Goal: Task Accomplishment & Management: Manage account settings

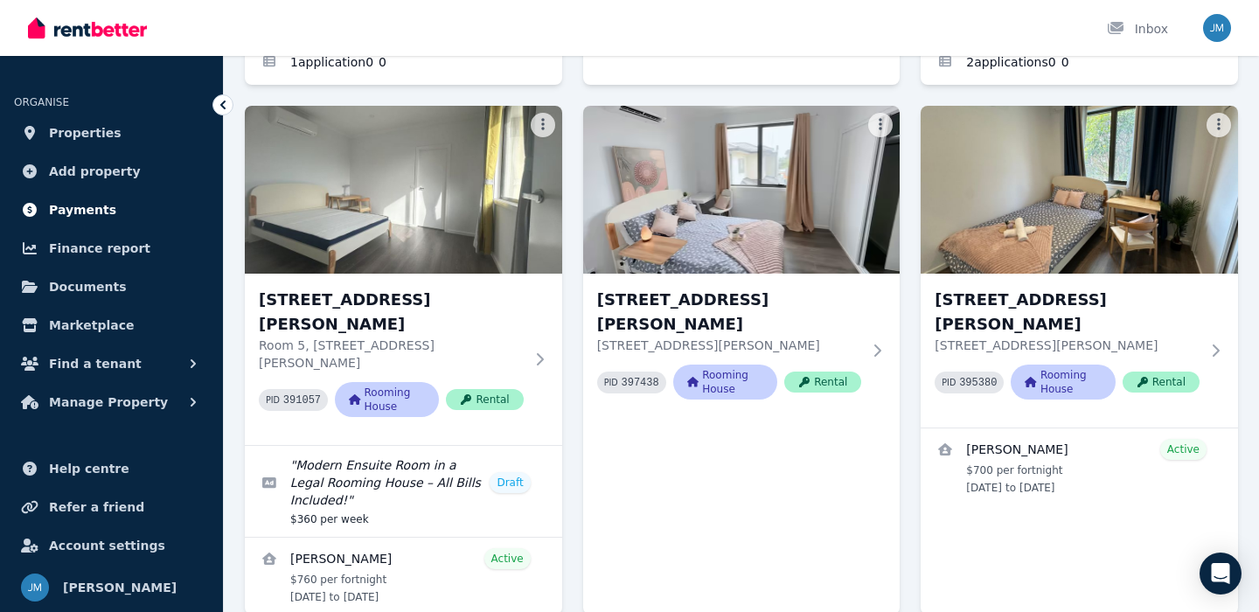
scroll to position [553, 0]
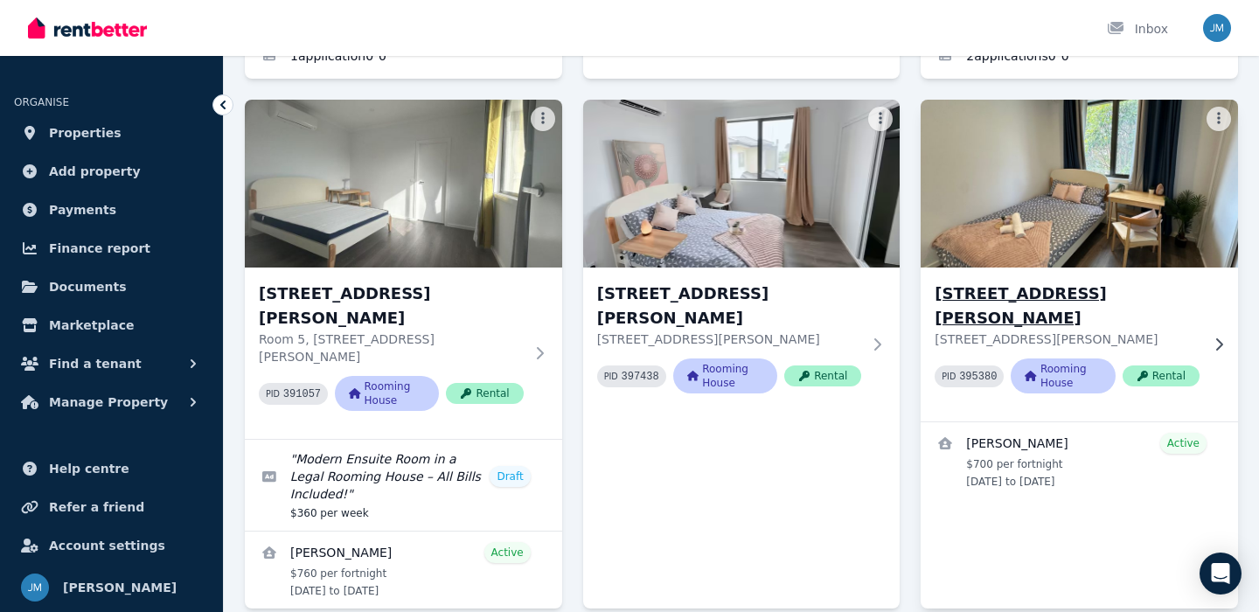
click at [1138, 331] on p "[STREET_ADDRESS][PERSON_NAME]" at bounding box center [1067, 339] width 265 height 17
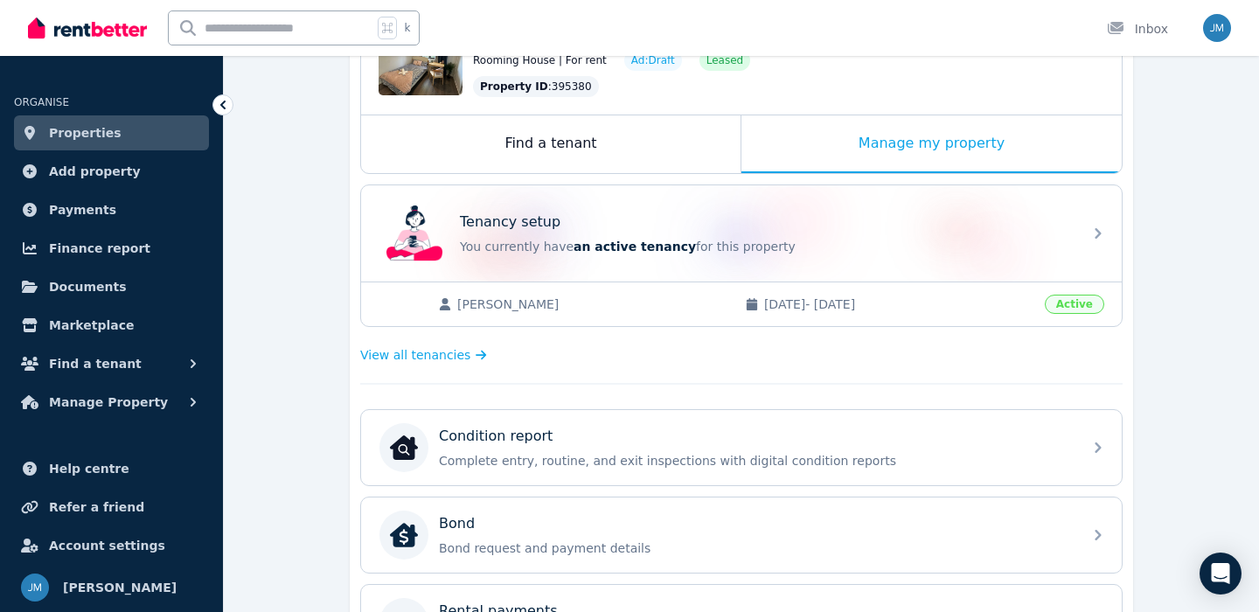
scroll to position [234, 0]
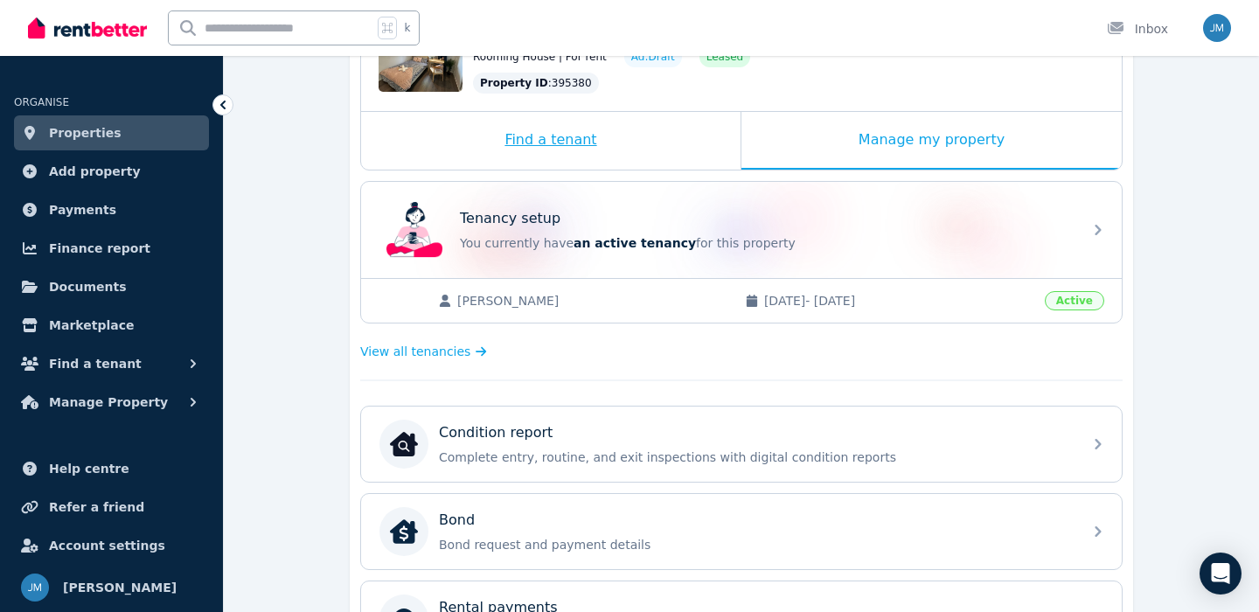
click at [630, 162] on div "Find a tenant" at bounding box center [551, 141] width 380 height 58
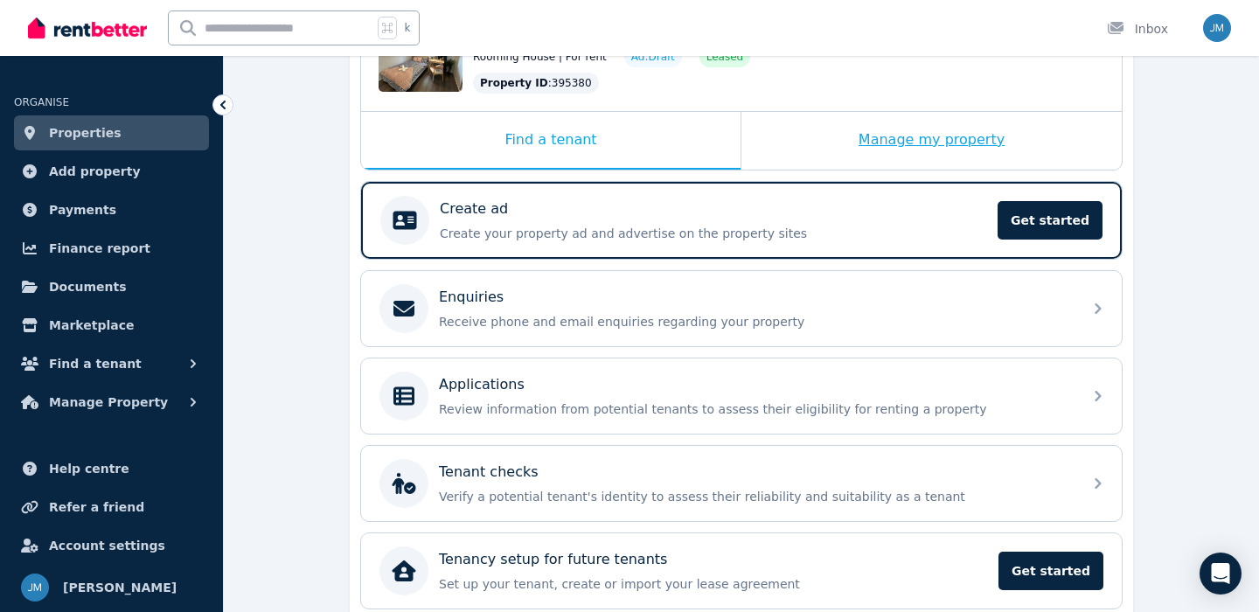
click at [833, 143] on div "Manage my property" at bounding box center [932, 141] width 380 height 58
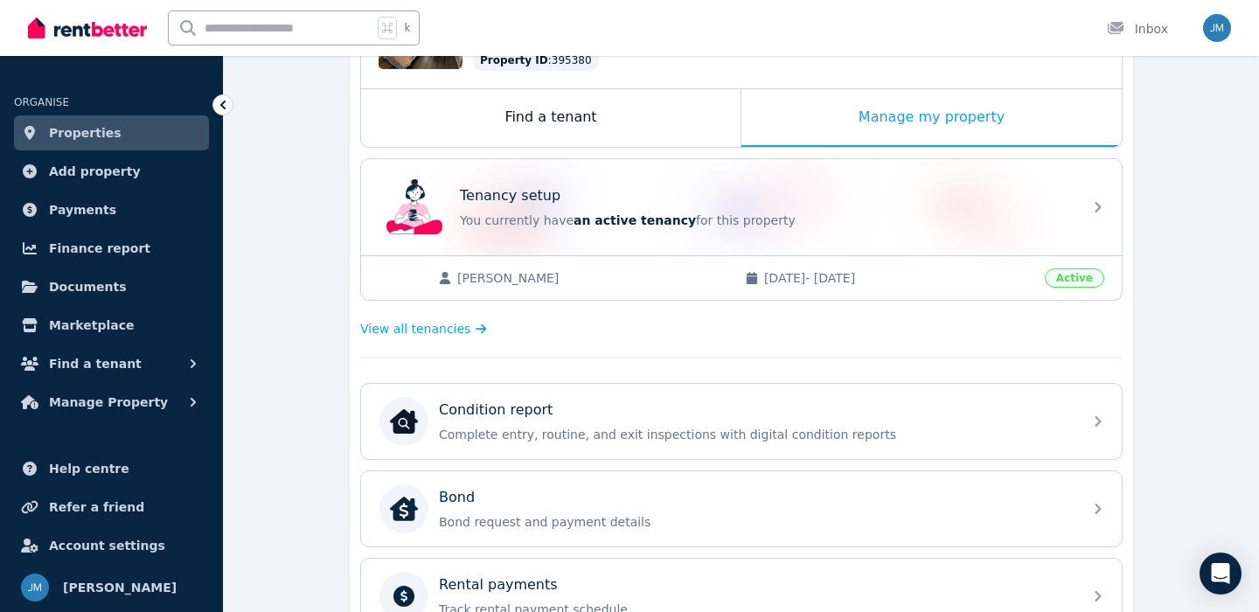
scroll to position [258, 0]
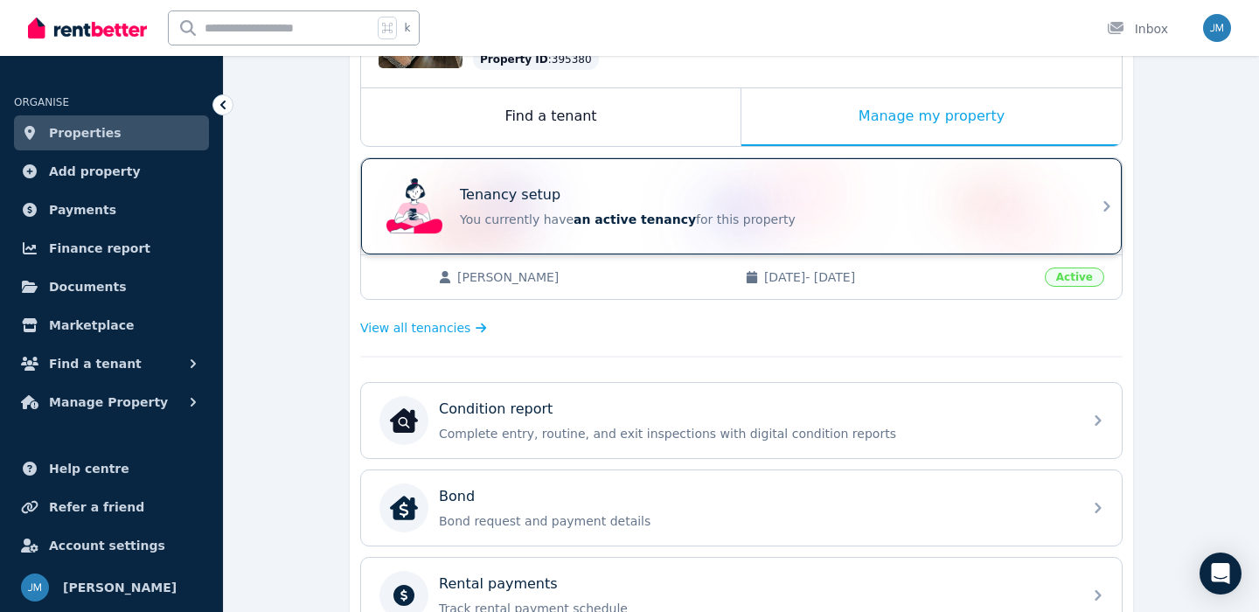
click at [677, 190] on div "Tenancy setup" at bounding box center [766, 195] width 612 height 21
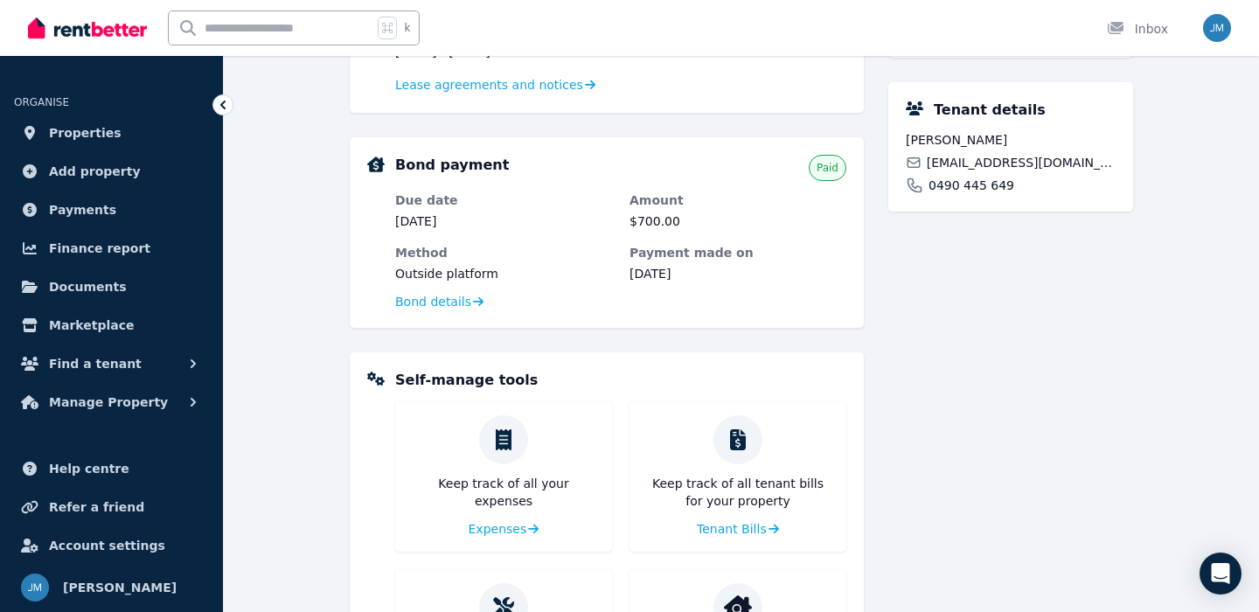
scroll to position [470, 0]
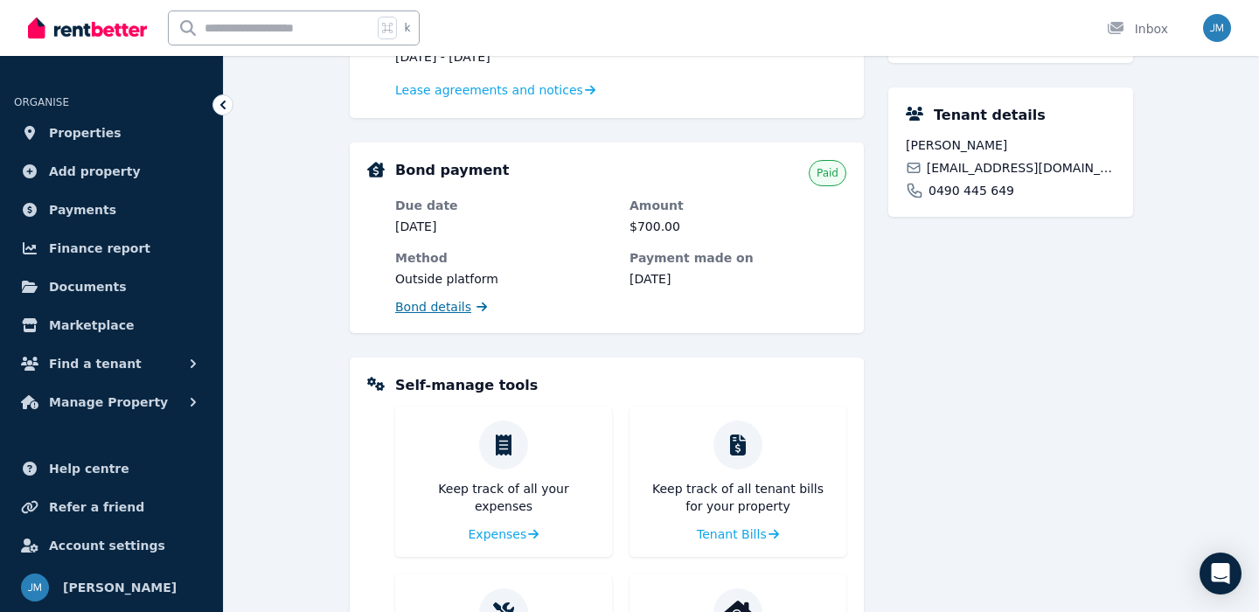
click at [446, 306] on span "Bond details" at bounding box center [433, 306] width 76 height 17
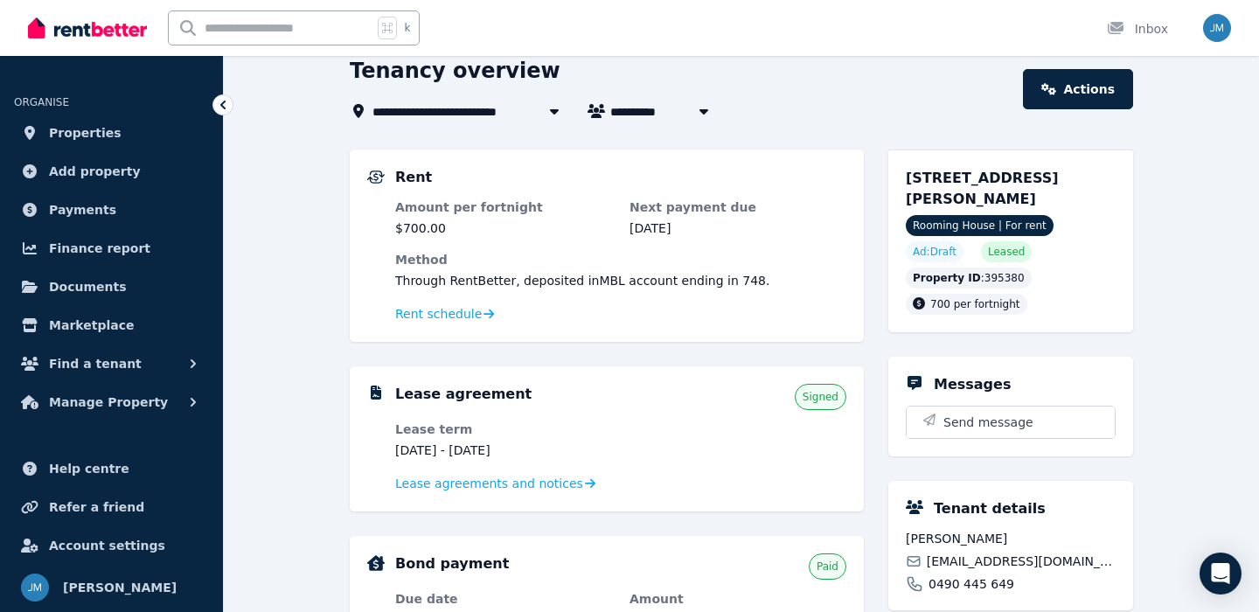
scroll to position [6, 0]
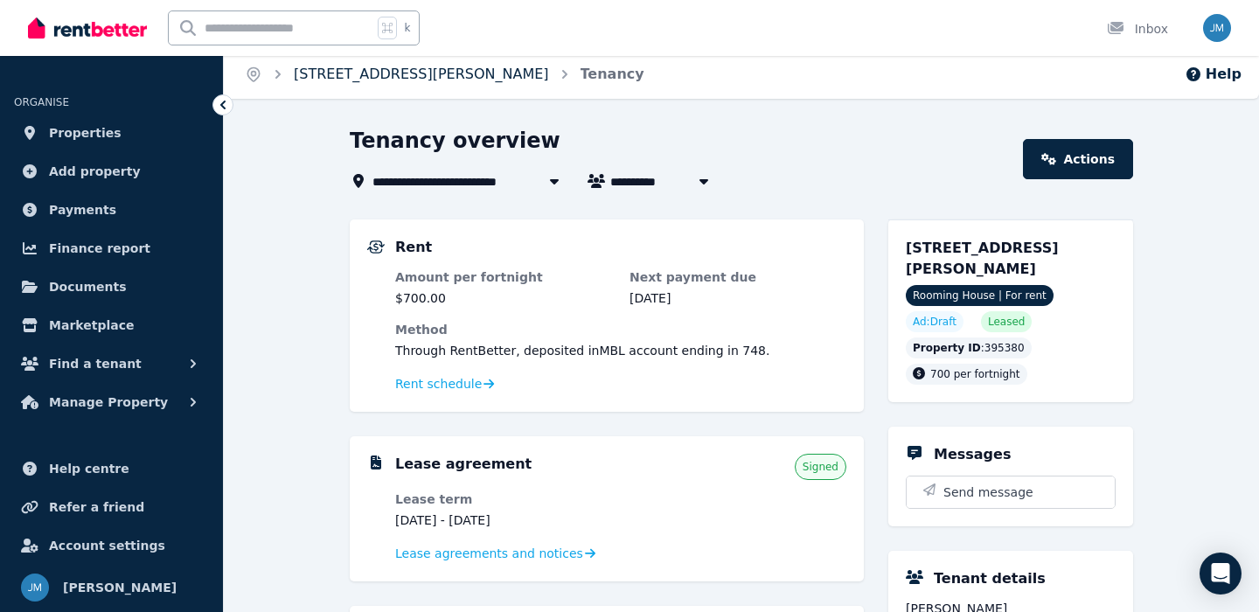
click at [415, 68] on link "[STREET_ADDRESS][PERSON_NAME]" at bounding box center [421, 74] width 255 height 17
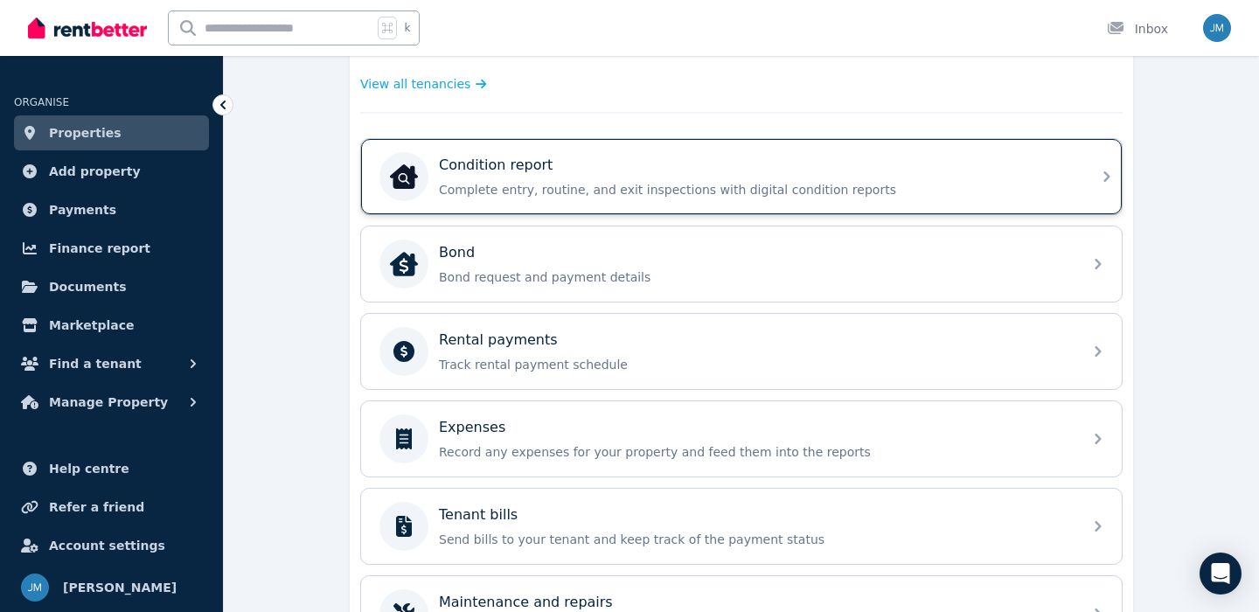
scroll to position [490, 0]
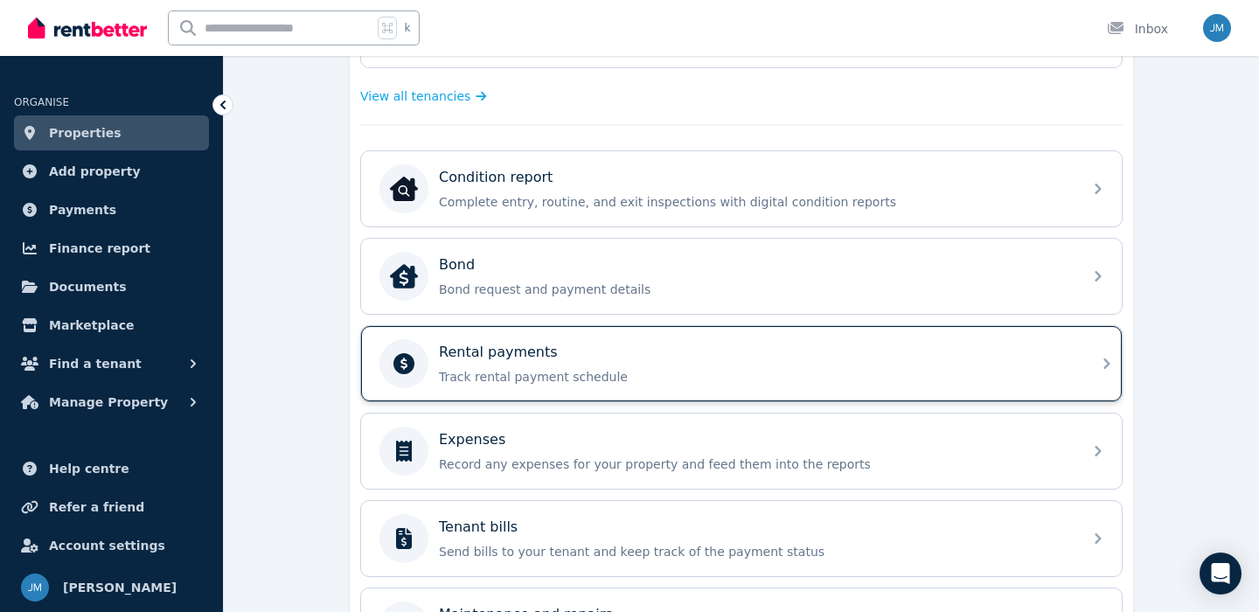
click at [545, 335] on div "Rental payments Track rental payment schedule" at bounding box center [741, 363] width 761 height 75
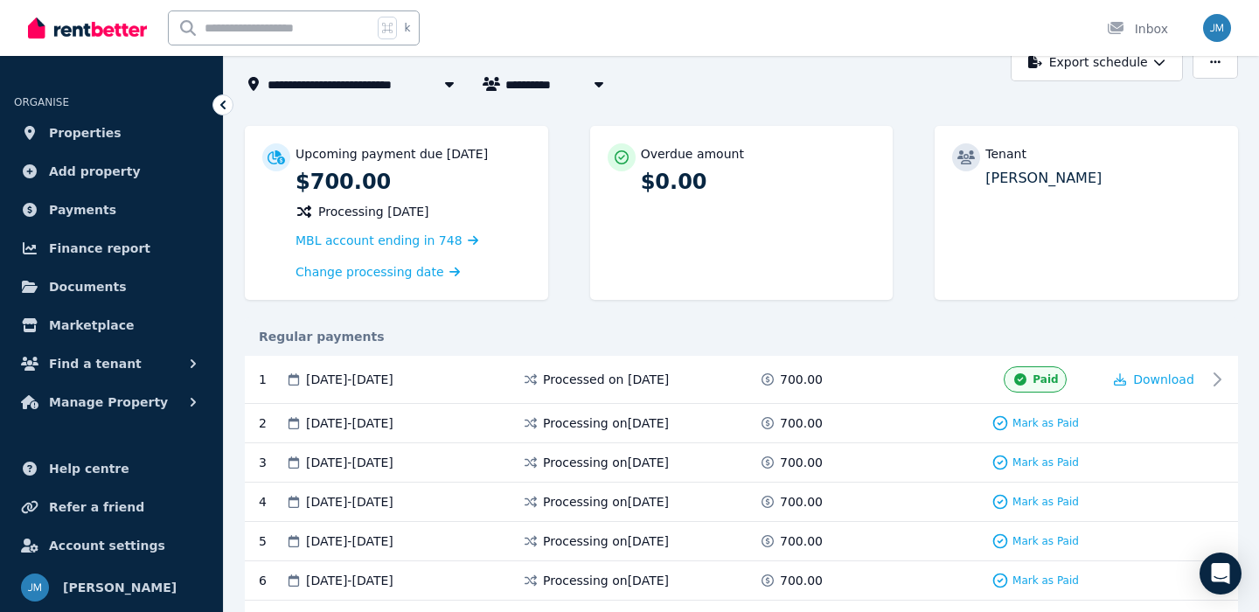
scroll to position [107, 0]
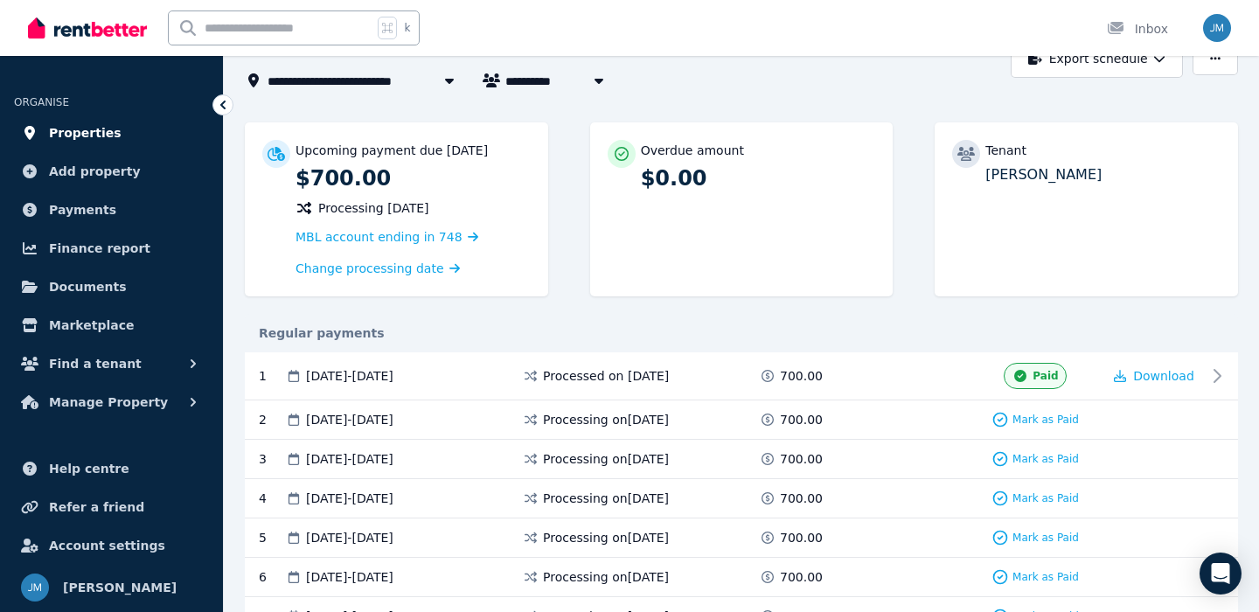
click at [86, 135] on span "Properties" at bounding box center [85, 132] width 73 height 21
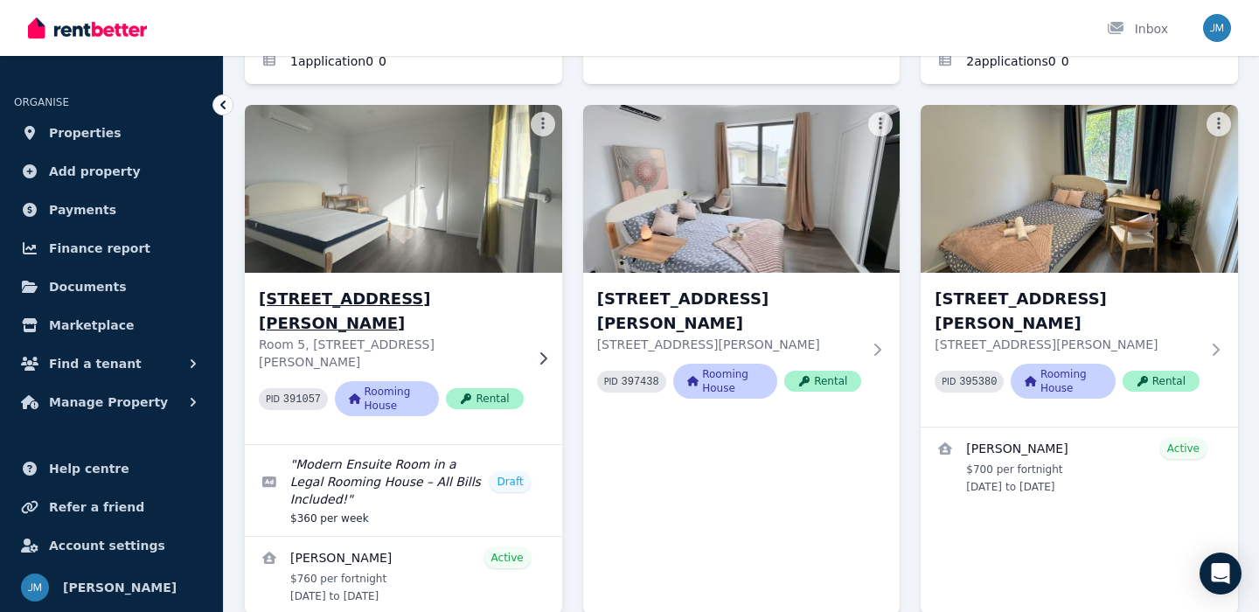
scroll to position [578, 0]
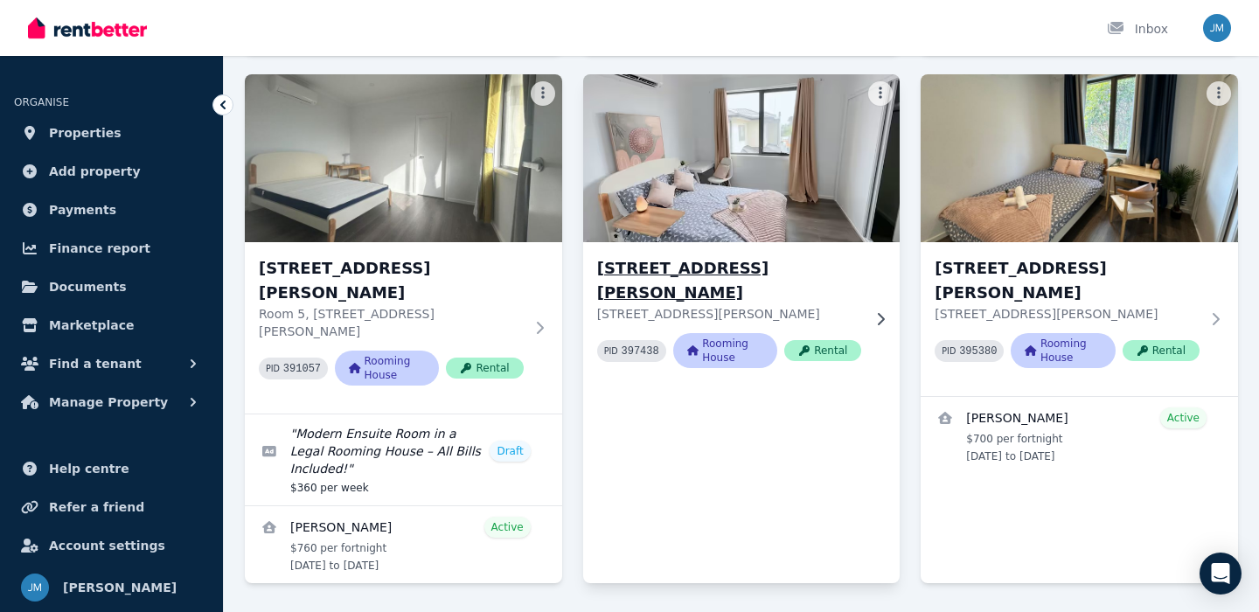
click at [658, 269] on h3 "[STREET_ADDRESS][PERSON_NAME]" at bounding box center [729, 280] width 265 height 49
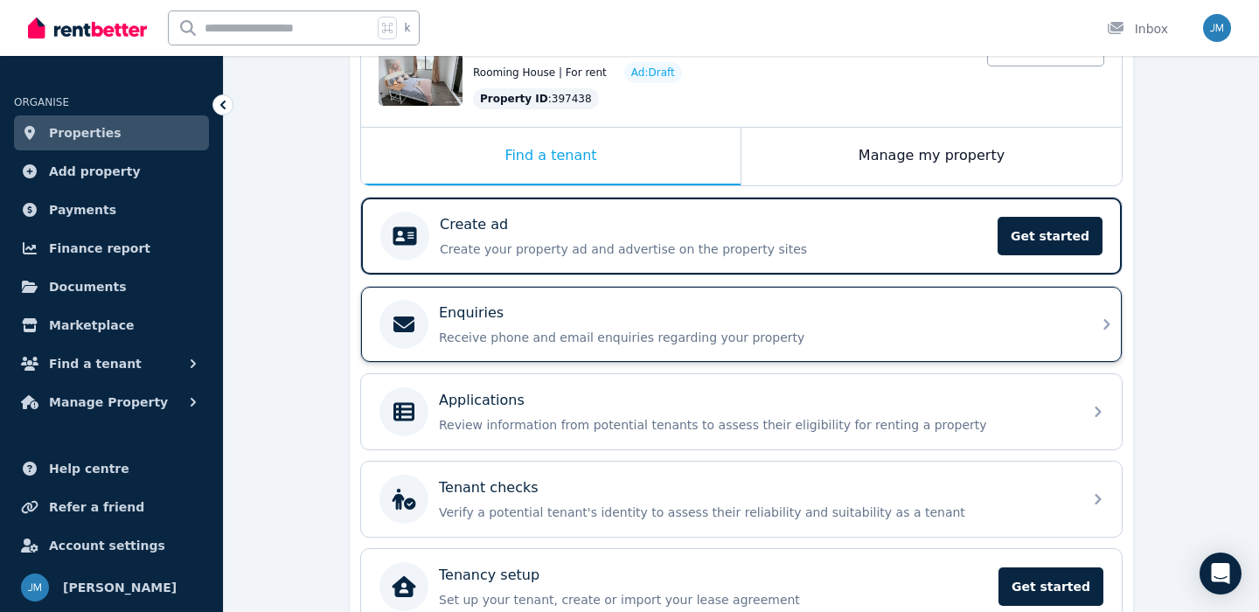
scroll to position [195, 0]
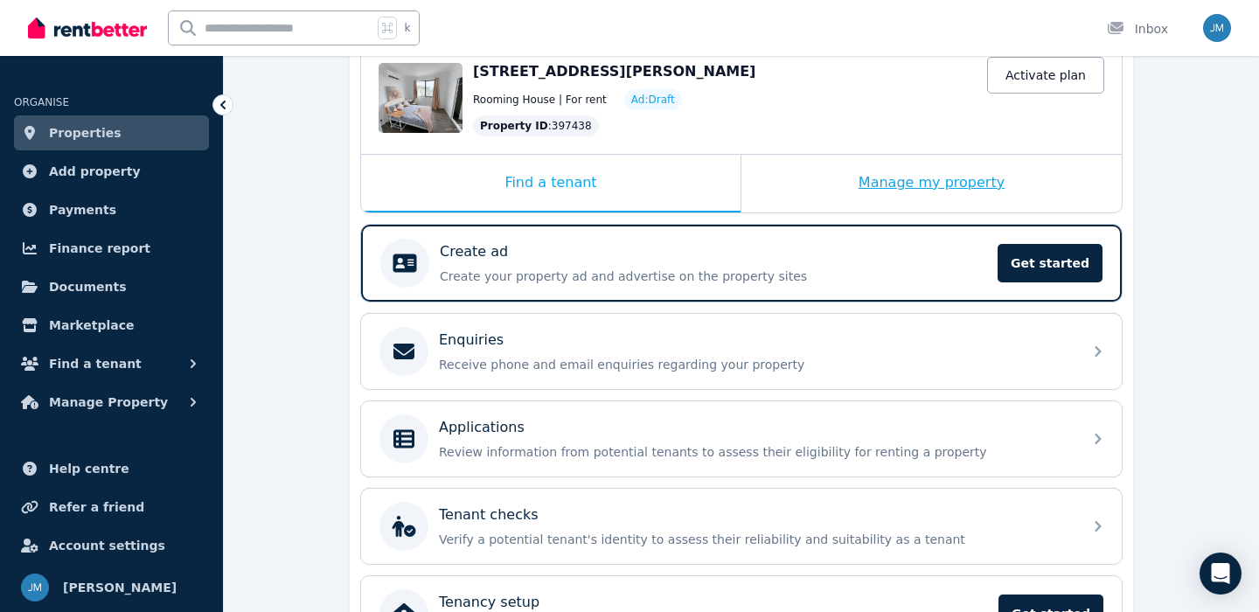
click at [826, 189] on div "Manage my property" at bounding box center [932, 184] width 380 height 58
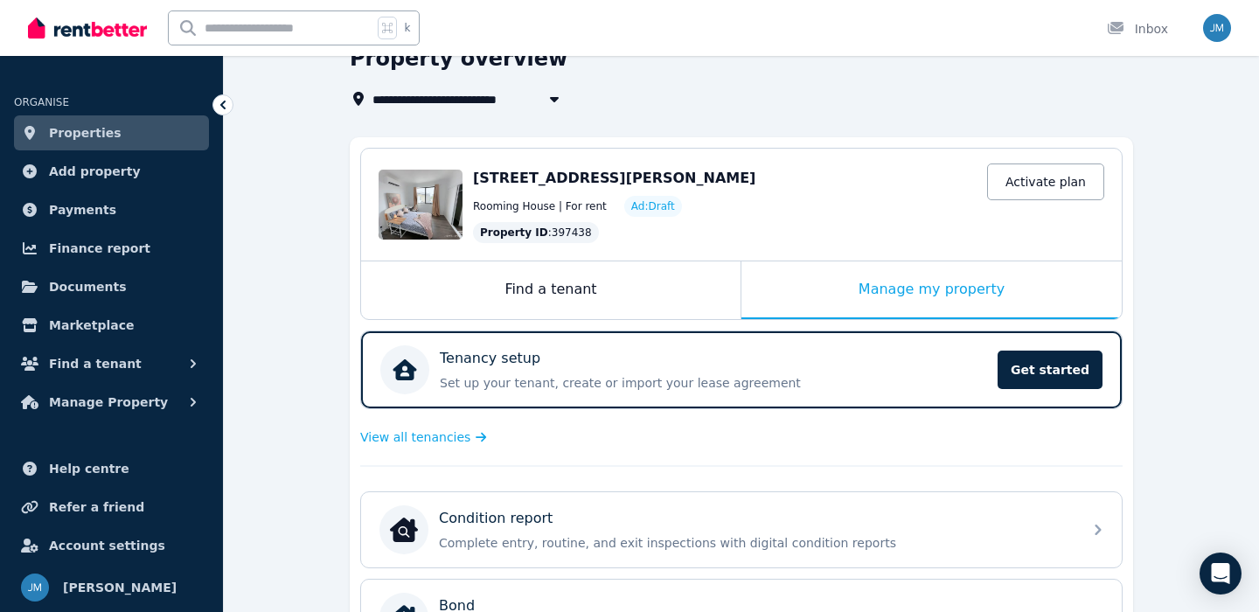
scroll to position [78, 0]
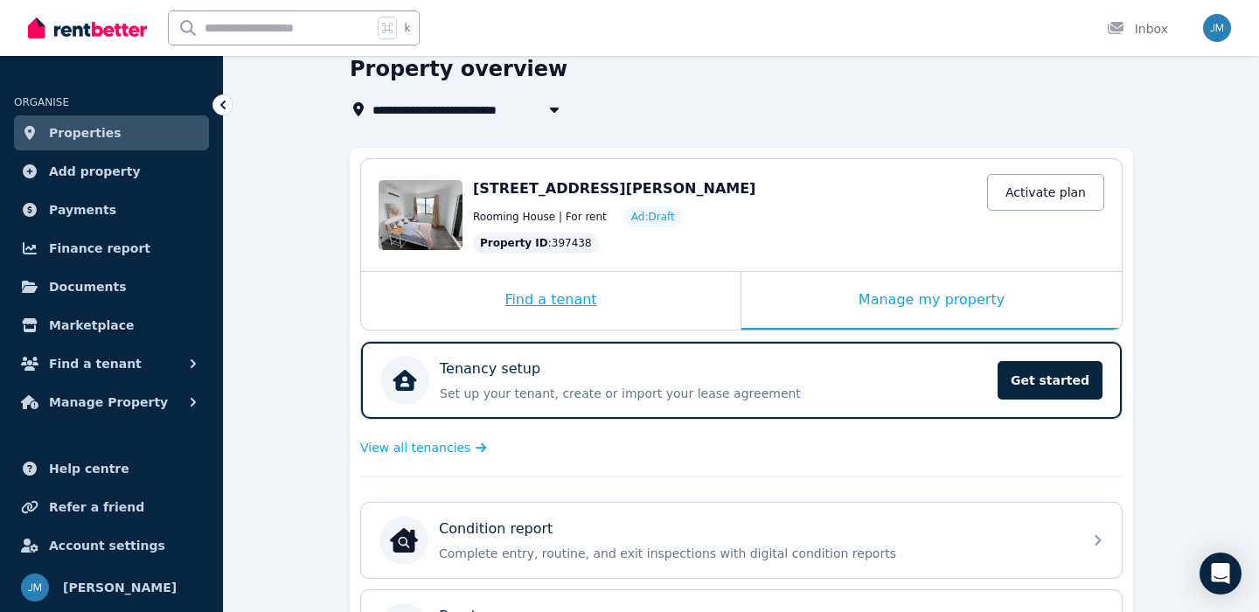
click at [621, 313] on div "Find a tenant" at bounding box center [551, 301] width 380 height 58
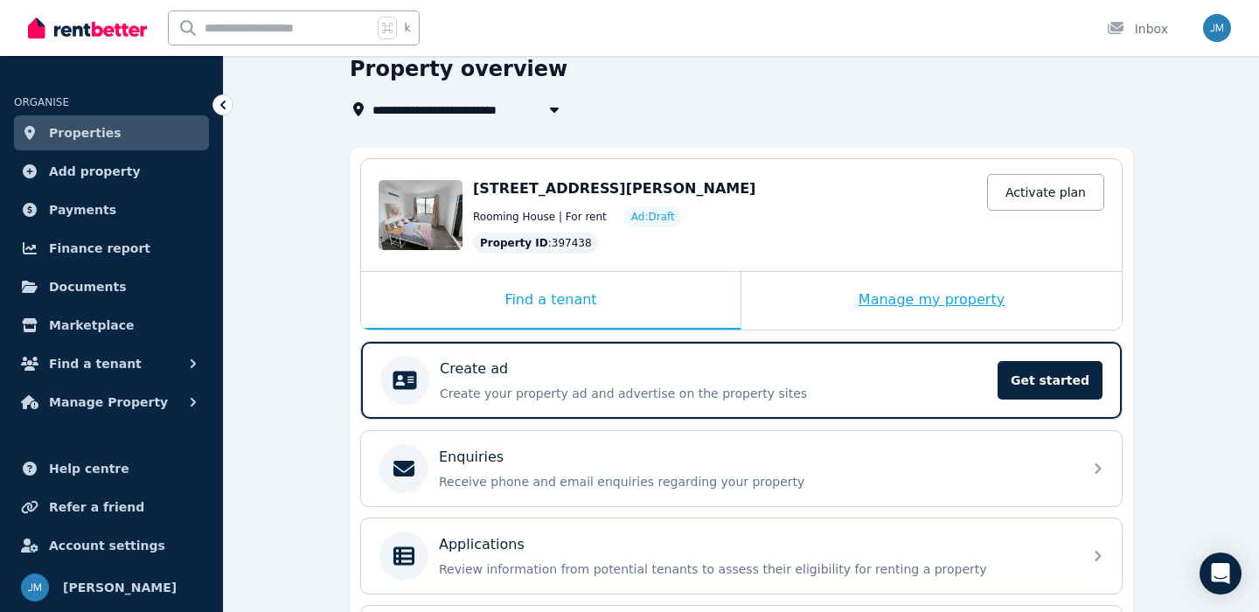
click at [772, 299] on div "Manage my property" at bounding box center [932, 301] width 380 height 58
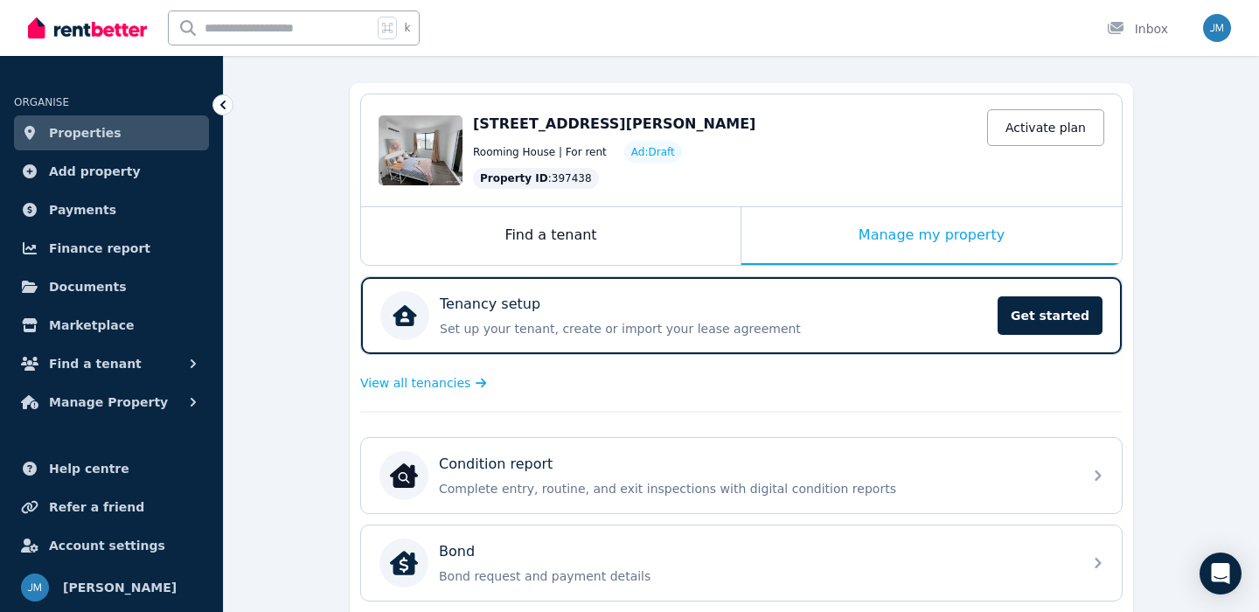
scroll to position [0, 0]
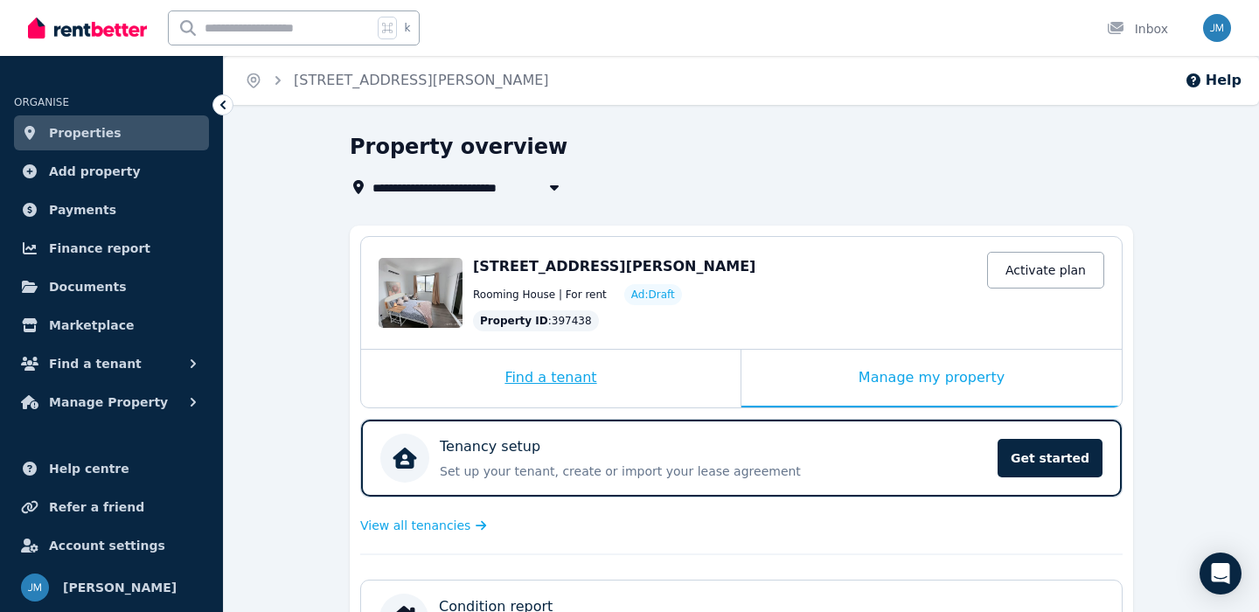
click at [592, 405] on div "Find a tenant" at bounding box center [551, 379] width 380 height 58
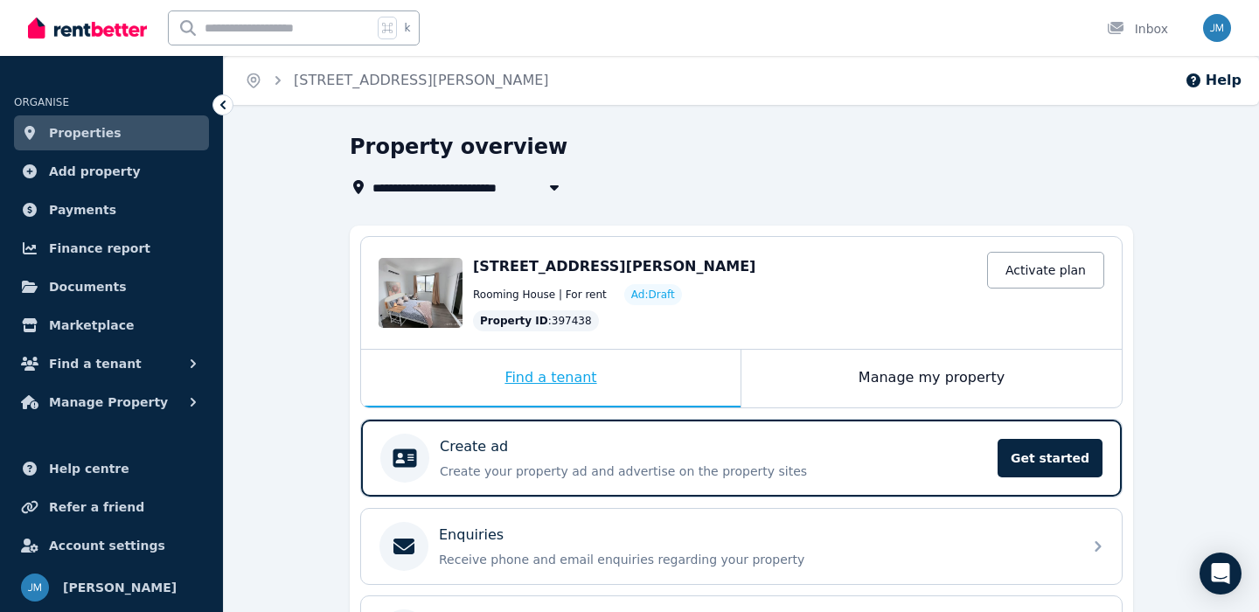
click at [598, 378] on div "Find a tenant" at bounding box center [551, 379] width 380 height 58
click at [572, 390] on div "Find a tenant" at bounding box center [551, 379] width 380 height 58
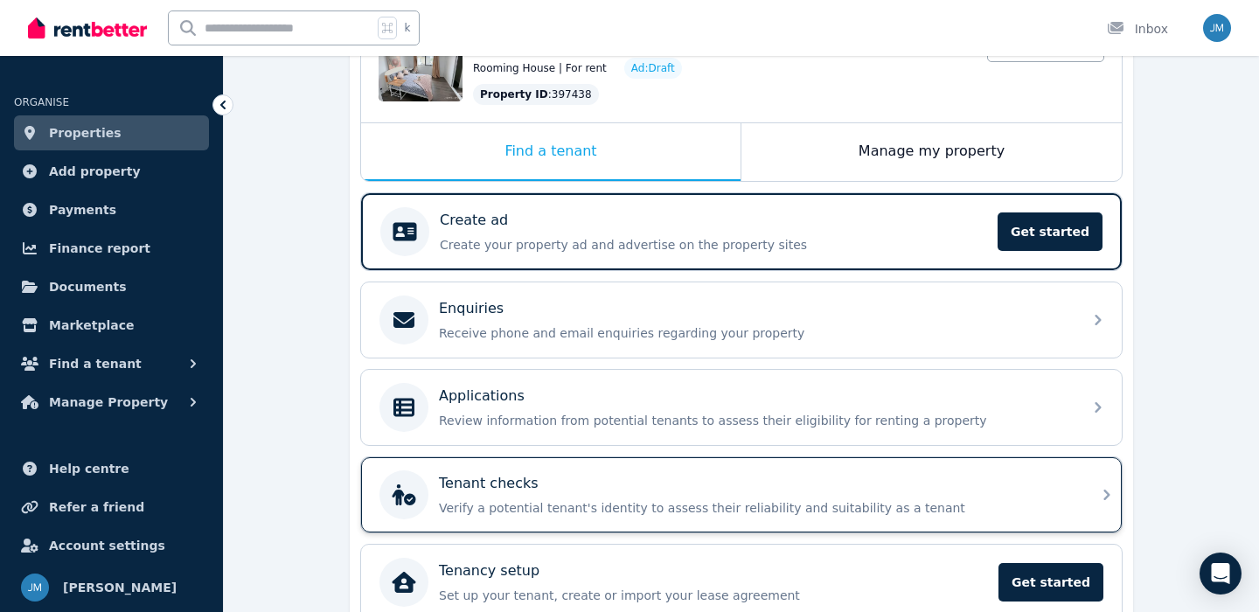
scroll to position [312, 0]
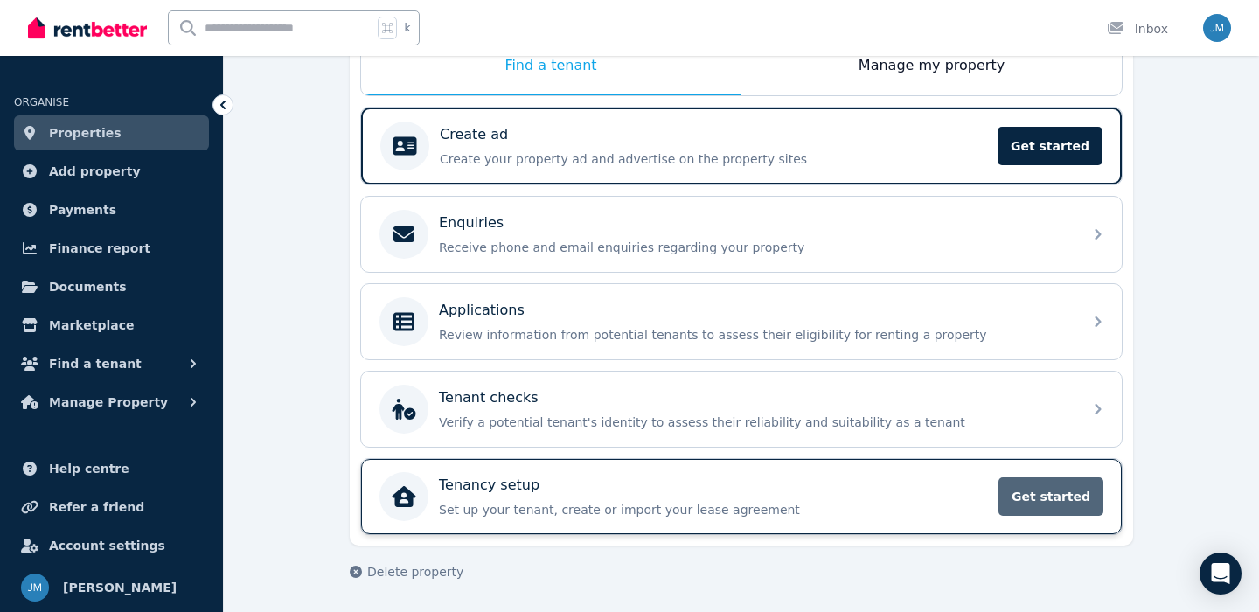
click at [1057, 506] on span "Get started" at bounding box center [1051, 496] width 105 height 38
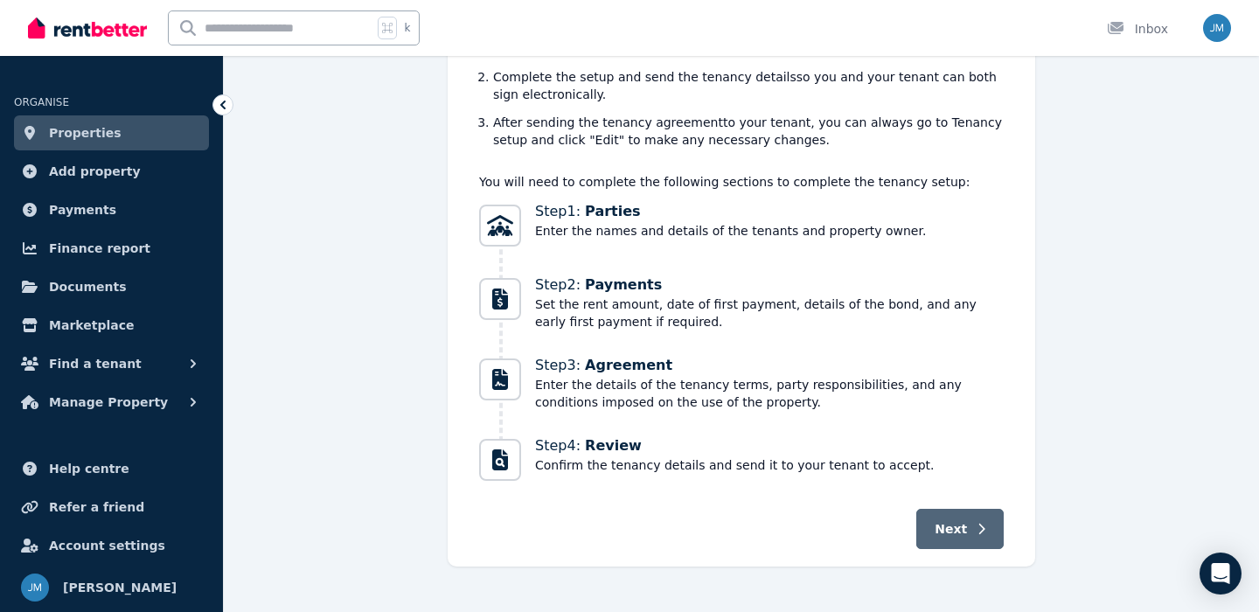
click at [979, 523] on icon "button" at bounding box center [982, 529] width 8 height 12
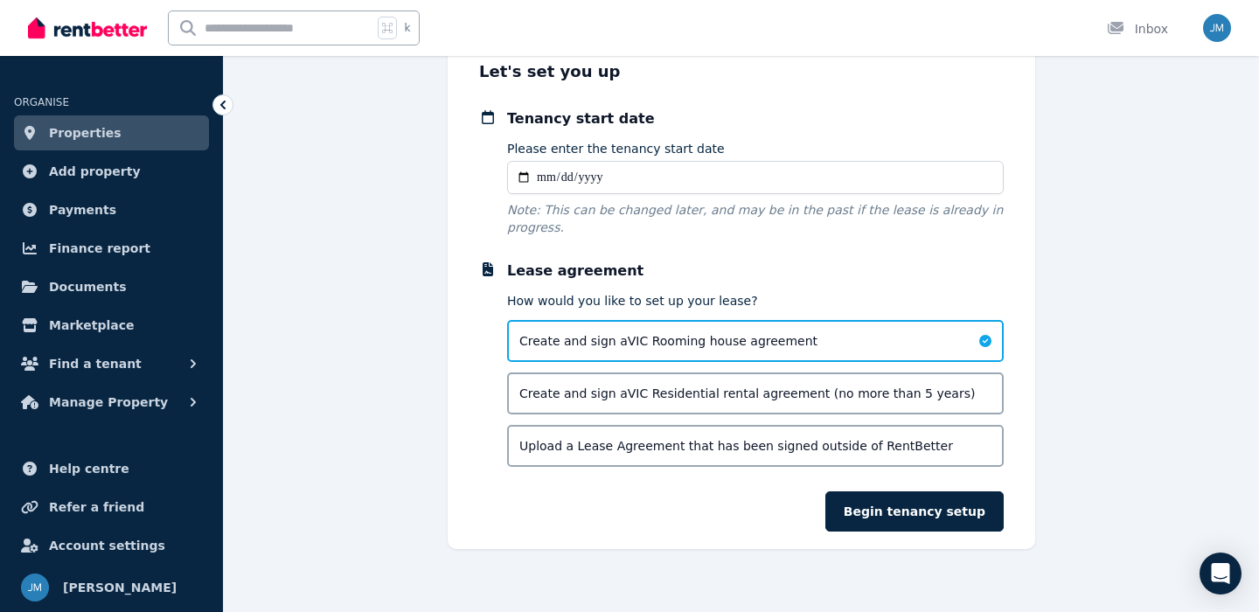
click at [621, 173] on input "Please enter the tenancy start date" at bounding box center [755, 177] width 497 height 33
type input "**********"
click at [635, 231] on p "Note: This can be changed later, and may be in the past if the lease is already…" at bounding box center [755, 218] width 497 height 35
click at [879, 512] on button "Begin tenancy setup" at bounding box center [915, 511] width 178 height 40
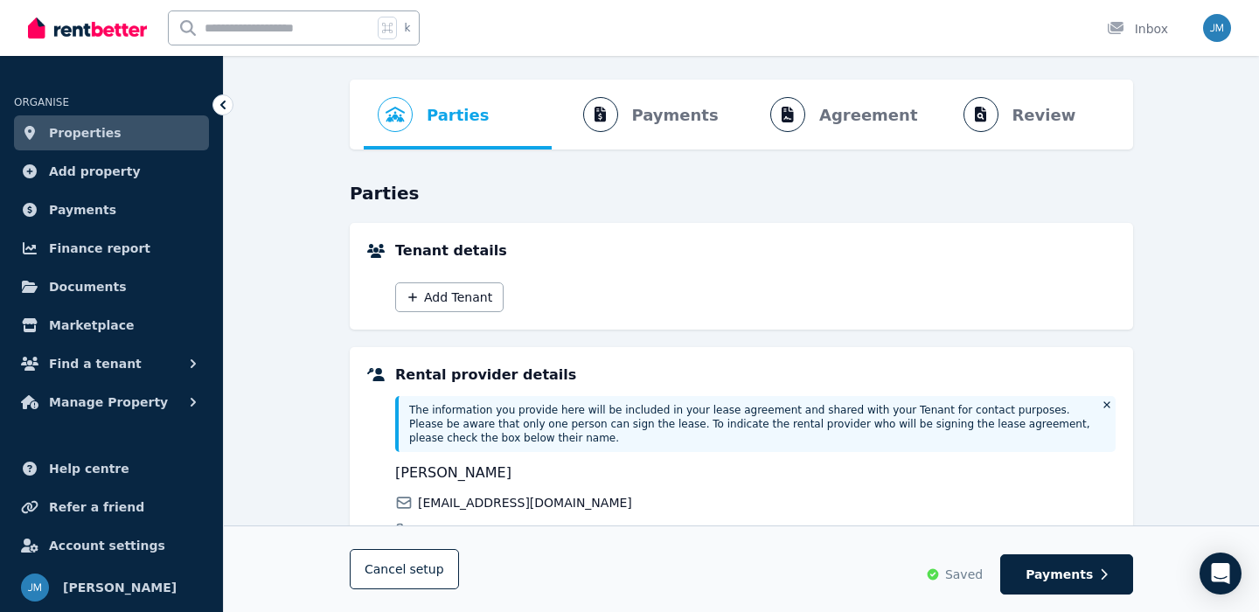
scroll to position [72, 0]
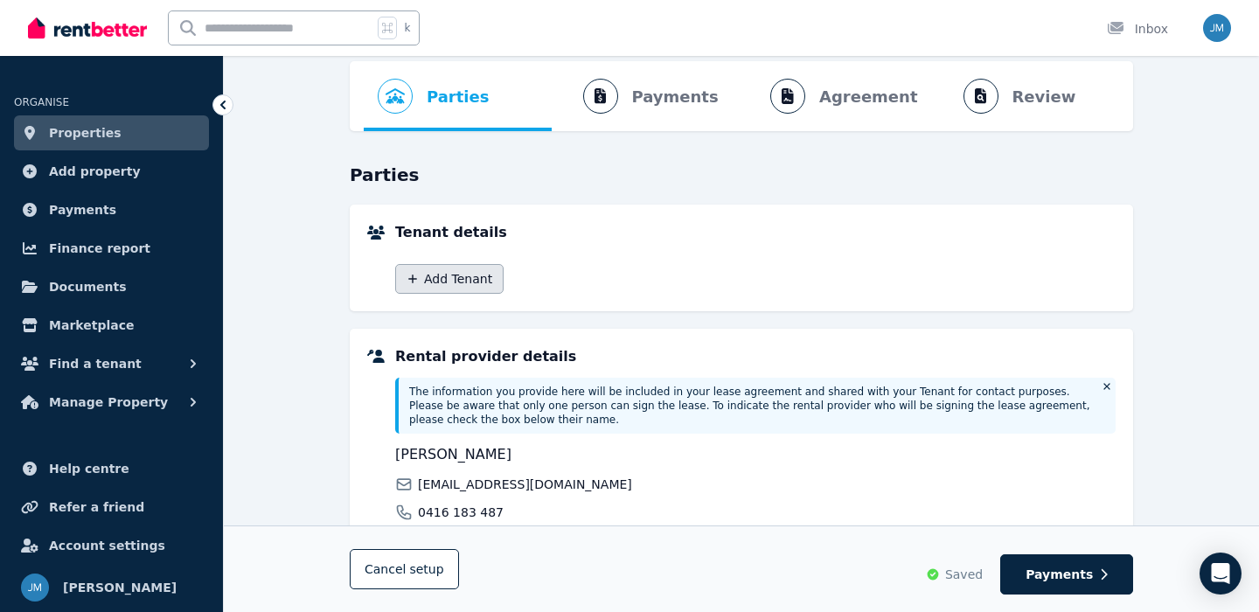
click at [470, 275] on button "Add Tenant" at bounding box center [449, 279] width 108 height 30
